Goal: Communication & Community: Participate in discussion

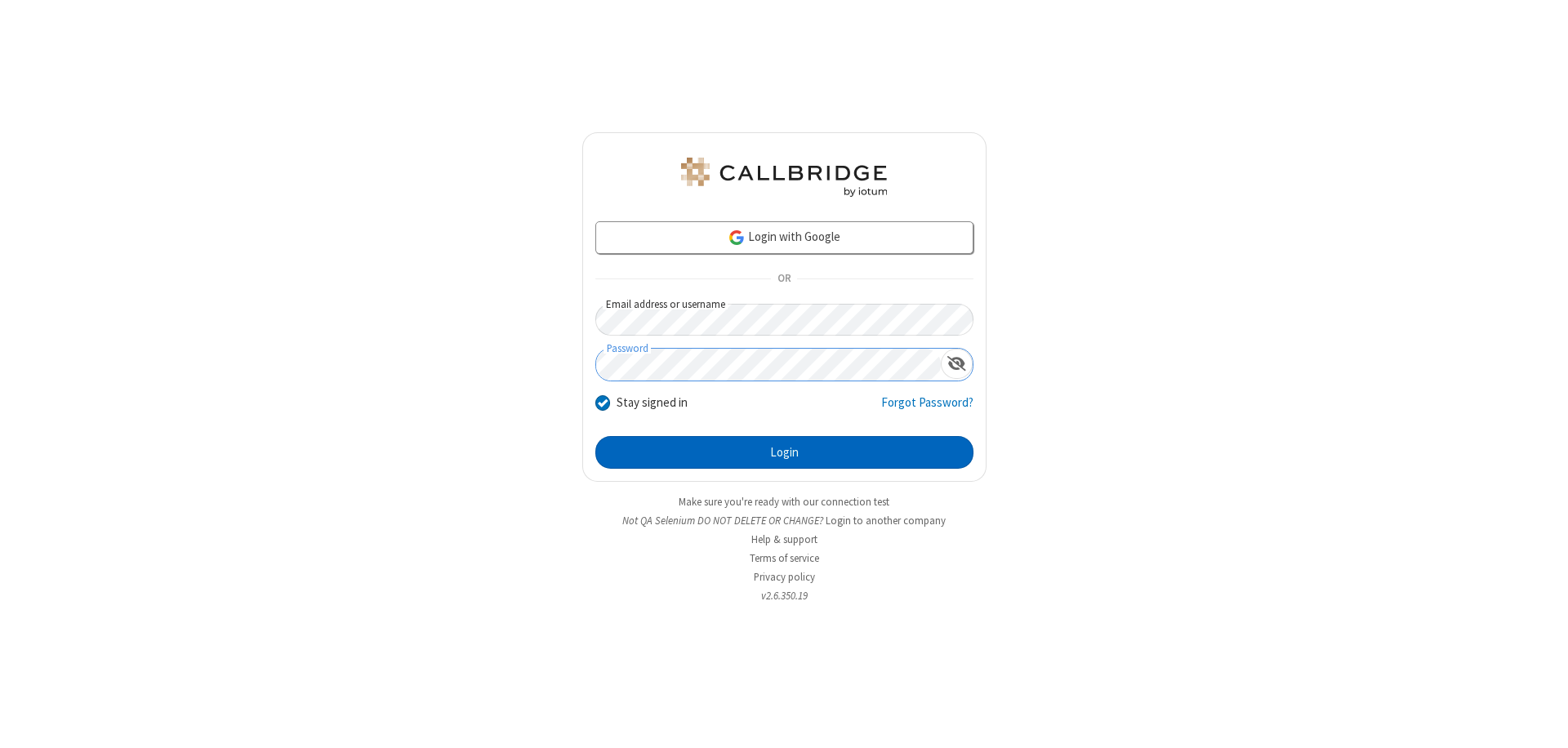
click at [784, 453] on button "Login" at bounding box center [784, 453] width 378 height 32
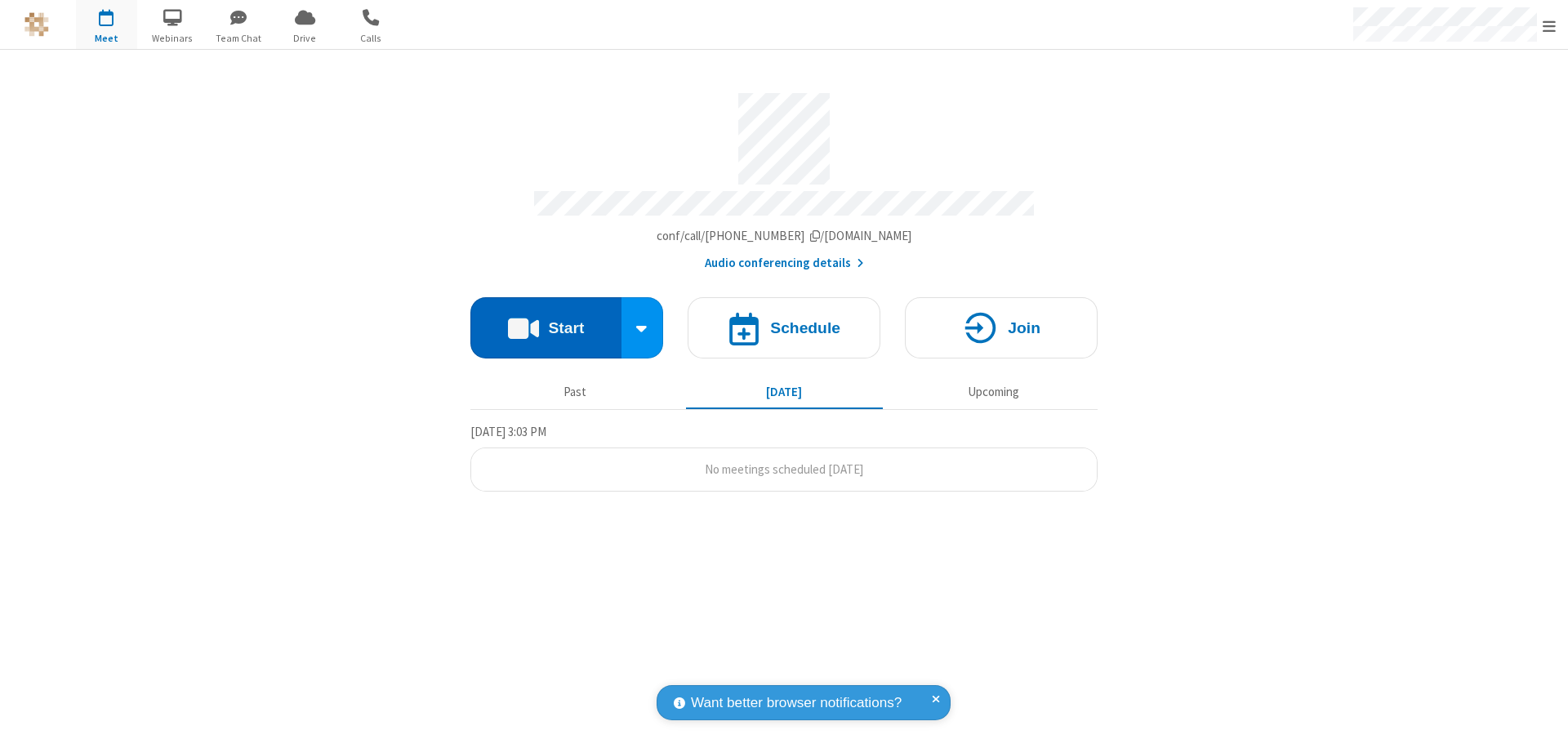
click at [545, 320] on button "Start" at bounding box center [545, 328] width 151 height 61
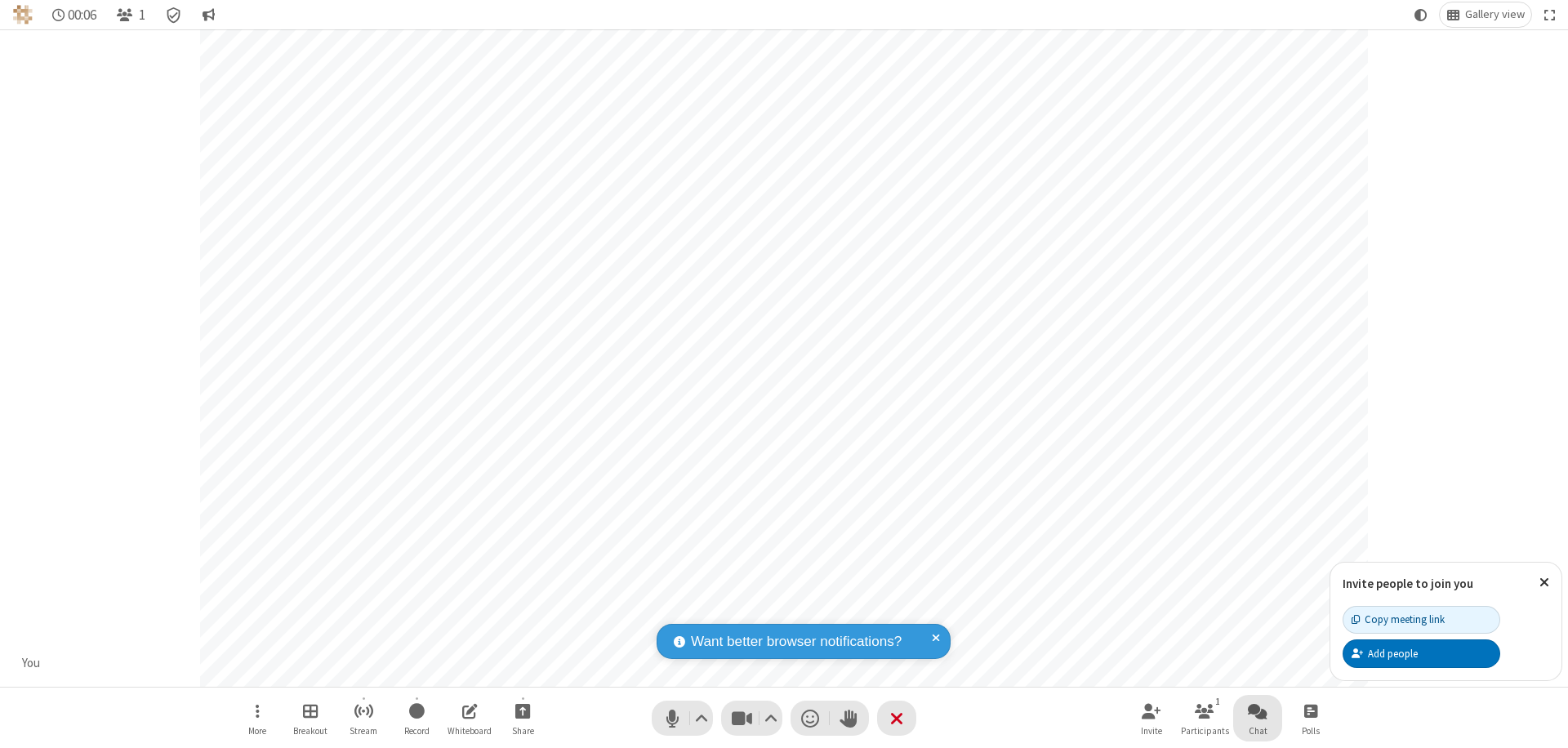
click at [1257, 710] on span "Open chat" at bounding box center [1257, 711] width 20 height 20
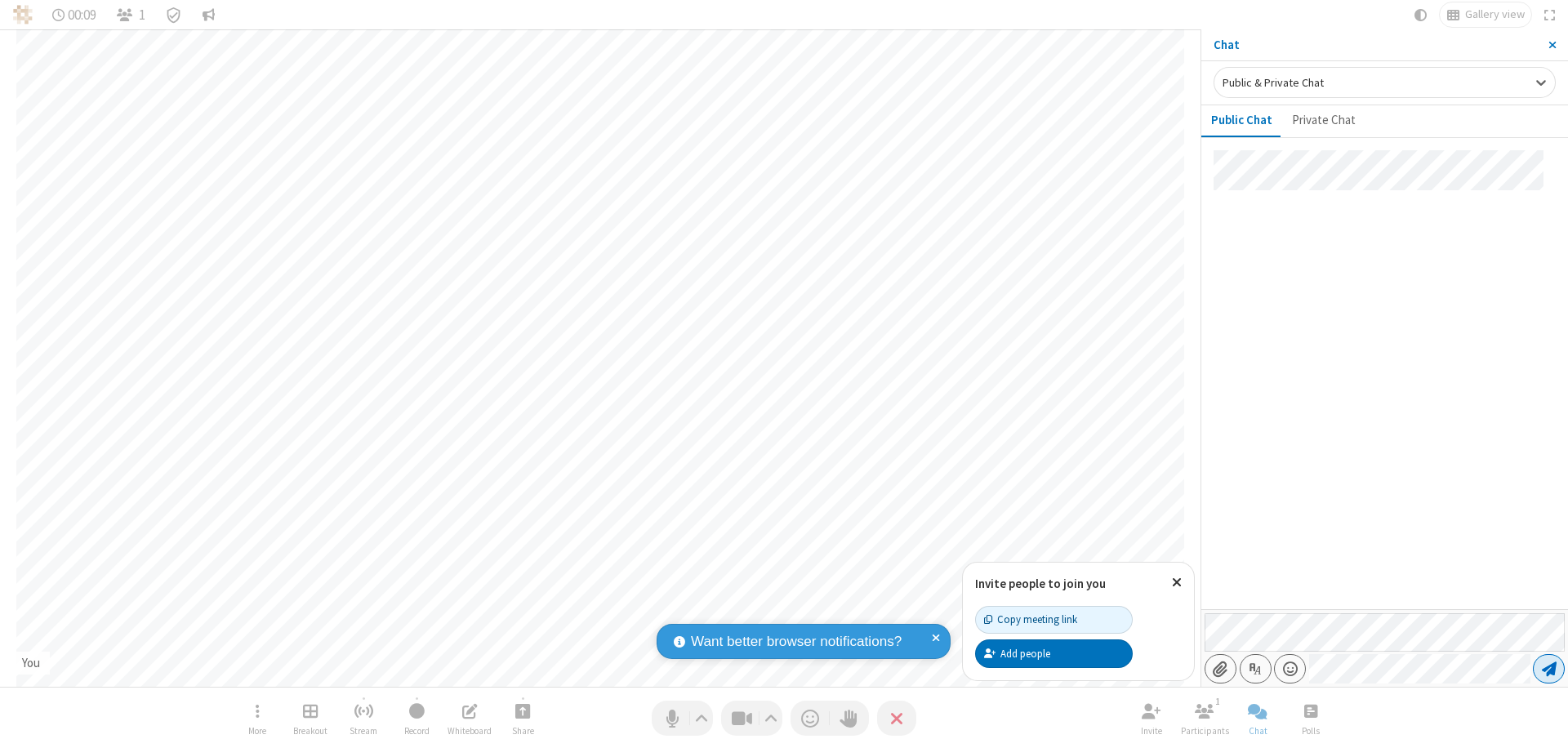
click at [1548, 669] on span "Send message" at bounding box center [1548, 669] width 15 height 16
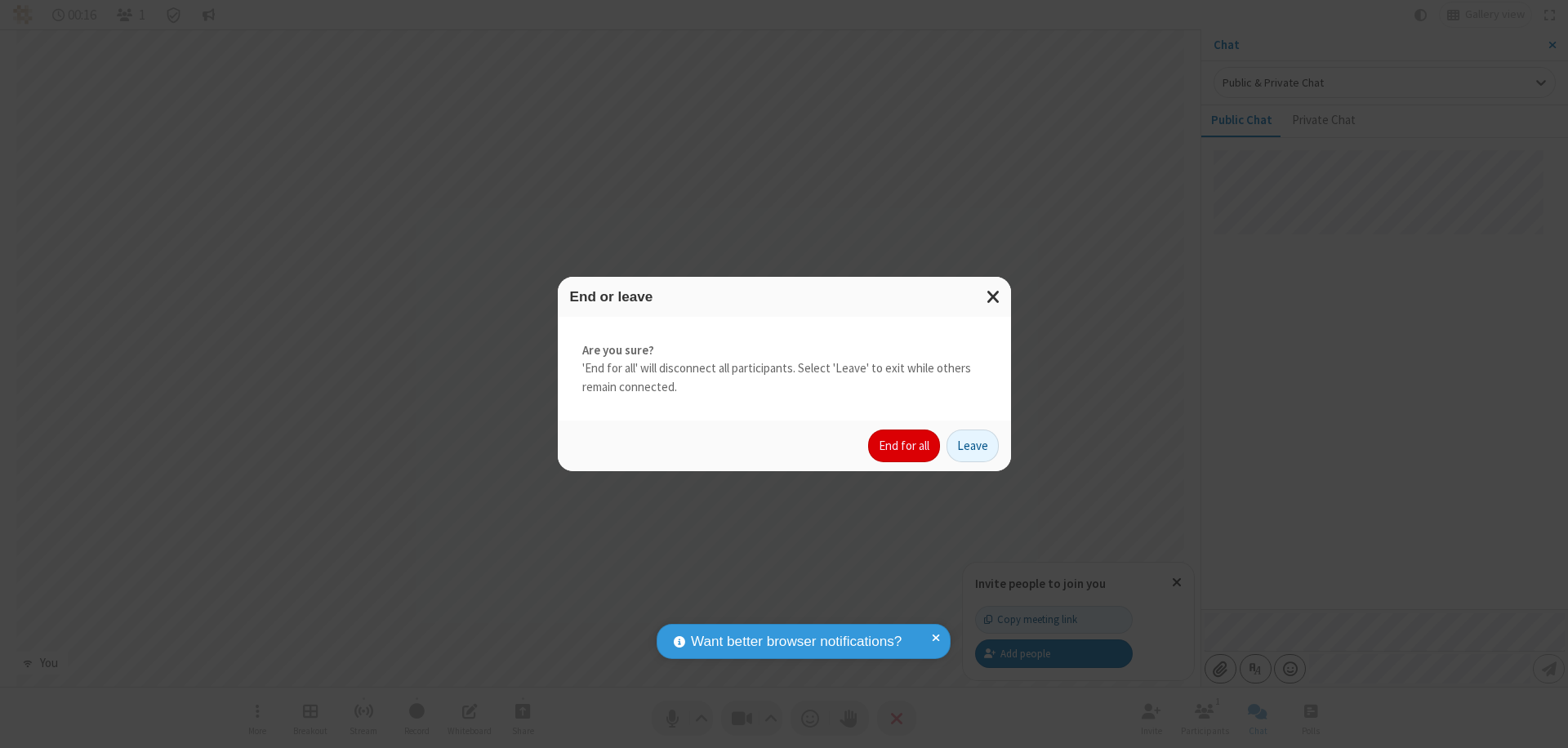
click at [905, 446] on button "End for all" at bounding box center [904, 446] width 72 height 32
